Goal: Find specific page/section

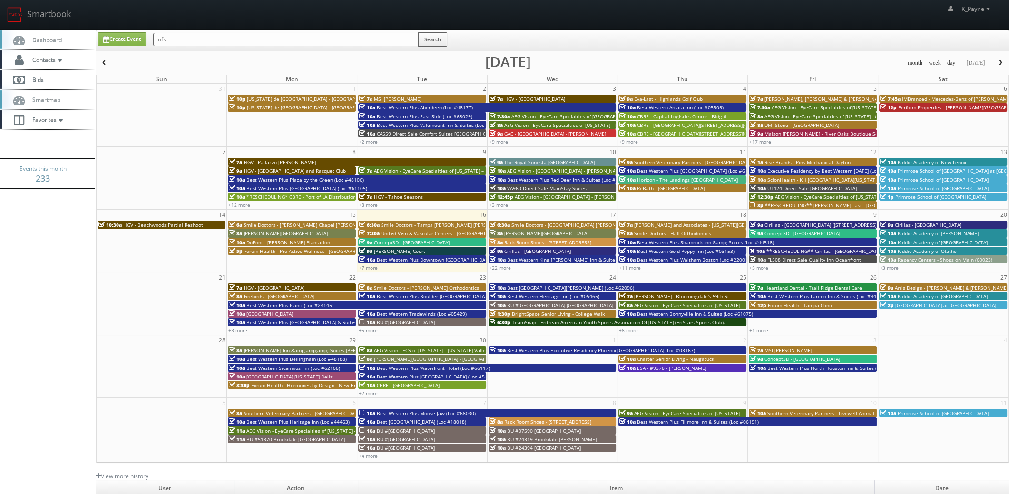
type input "mfk"
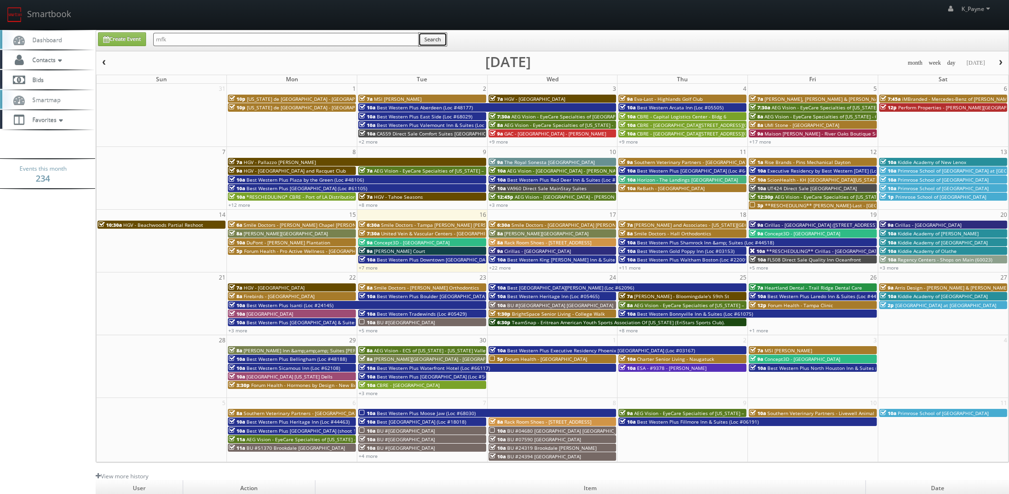
click at [437, 40] on button "Search" at bounding box center [432, 39] width 29 height 14
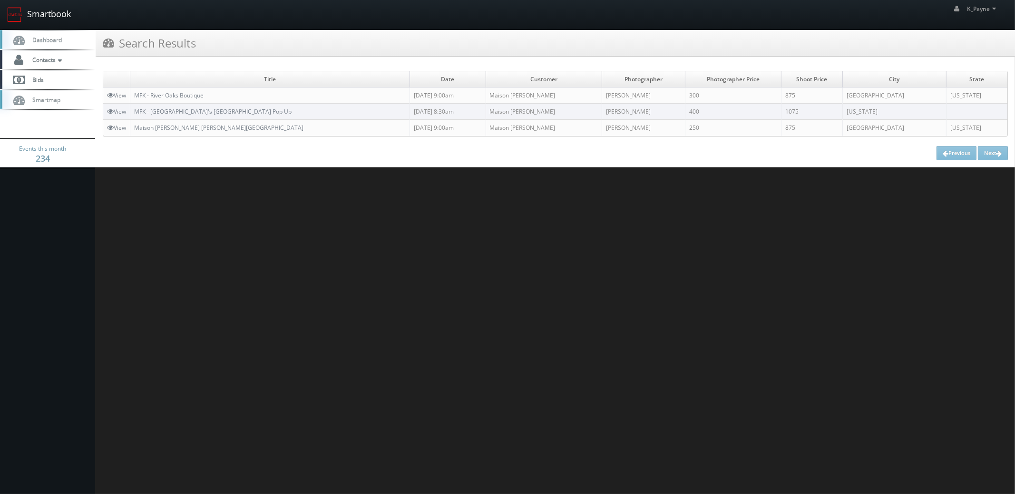
click at [54, 11] on link "Smartbook" at bounding box center [39, 14] width 78 height 29
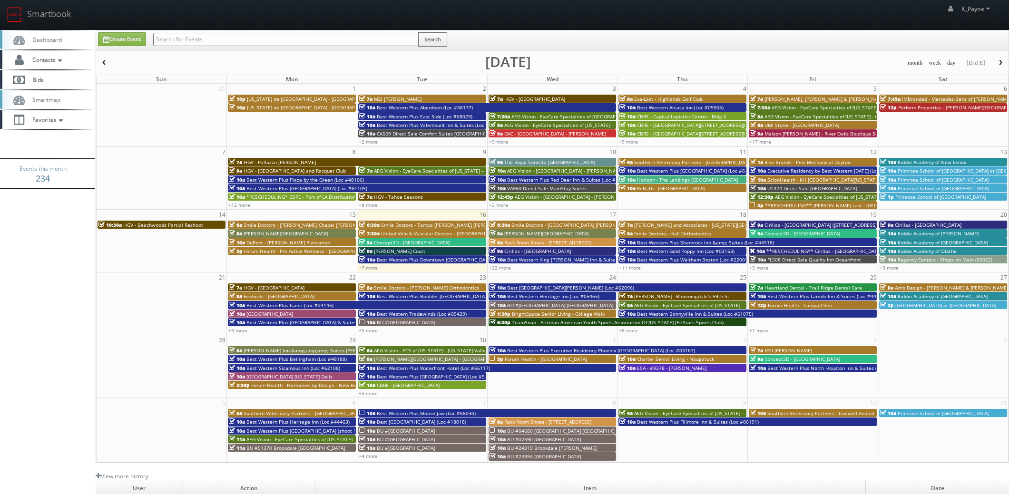
click at [240, 35] on input "text" at bounding box center [285, 39] width 265 height 13
type input "maison"
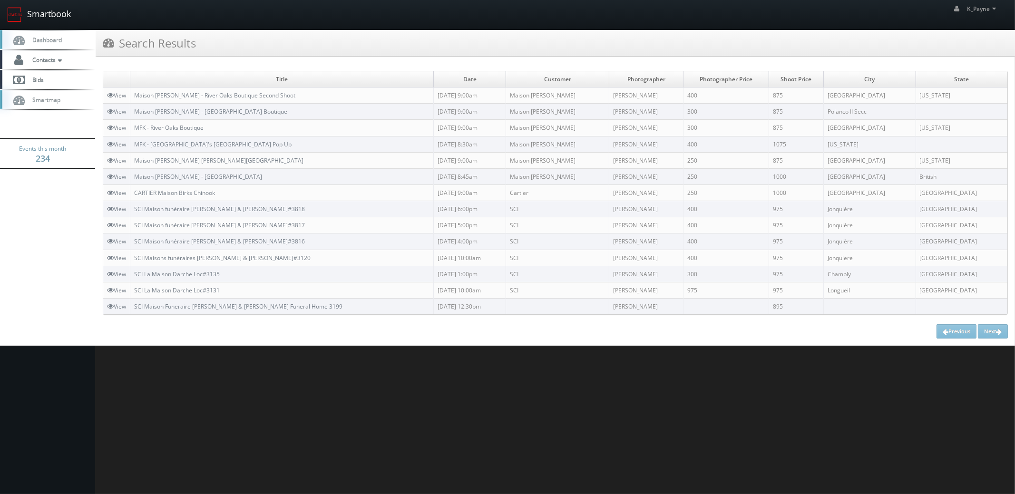
click at [57, 11] on link "Smartbook" at bounding box center [39, 14] width 78 height 29
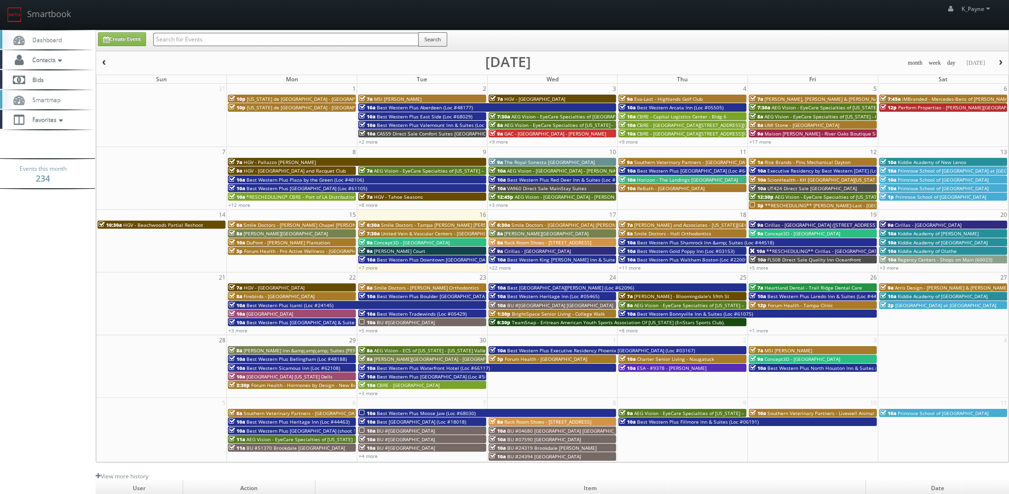
click at [198, 45] on input "text" at bounding box center [285, 39] width 265 height 13
type input "capital"
